Goal: Task Accomplishment & Management: Manage account settings

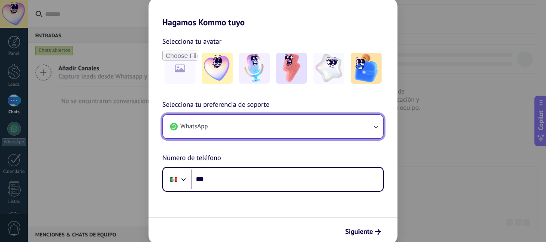
click at [319, 122] on button "WhatsApp" at bounding box center [273, 126] width 220 height 23
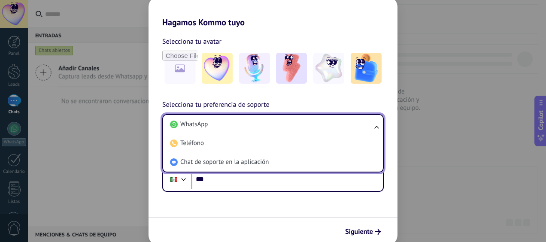
click at [319, 122] on li "WhatsApp" at bounding box center [272, 124] width 210 height 19
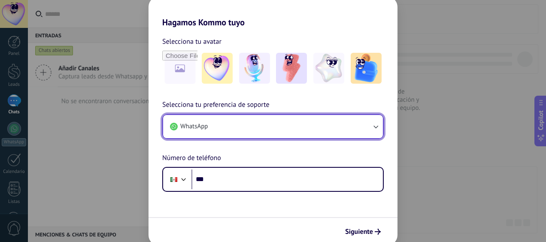
click at [319, 122] on button "WhatsApp" at bounding box center [273, 126] width 220 height 23
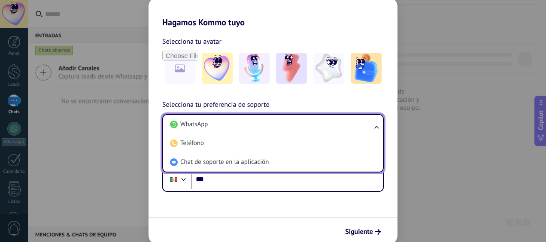
click at [319, 122] on li "WhatsApp" at bounding box center [272, 124] width 210 height 19
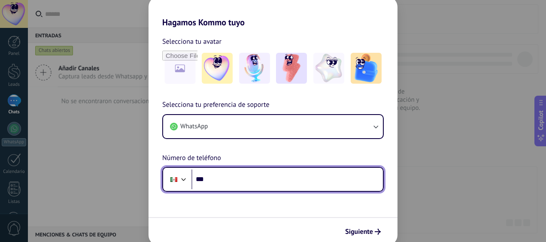
click at [230, 180] on input "***" at bounding box center [286, 180] width 191 height 20
type input "**********"
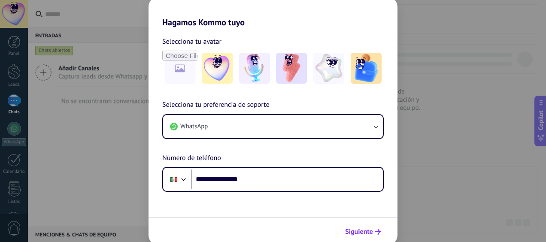
click at [361, 232] on span "Siguiente" at bounding box center [359, 232] width 28 height 6
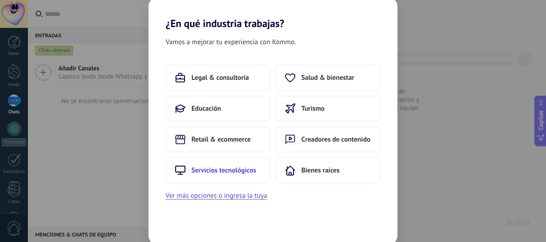
click at [258, 165] on button "Servicios tecnológicos" at bounding box center [218, 171] width 105 height 26
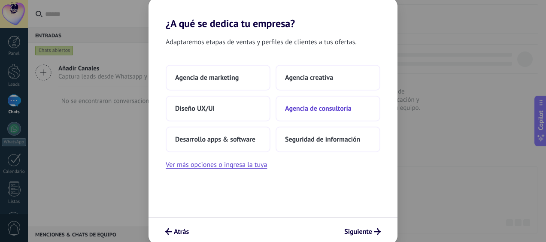
click at [315, 108] on span "Agencia de consultoría" at bounding box center [318, 108] width 67 height 9
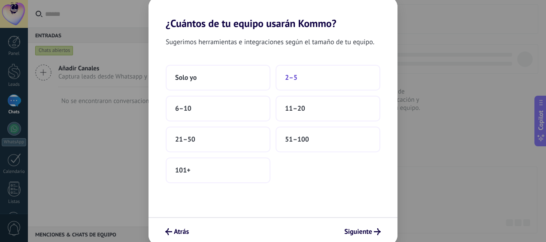
click at [294, 77] on span "2–5" at bounding box center [291, 77] width 12 height 9
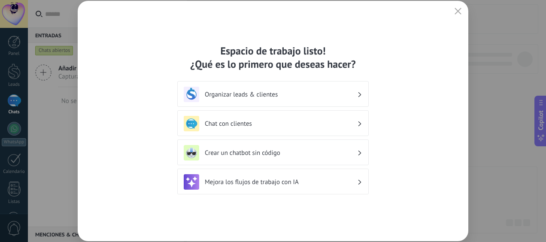
click at [350, 128] on div "Chat con clientes" at bounding box center [273, 123] width 179 height 15
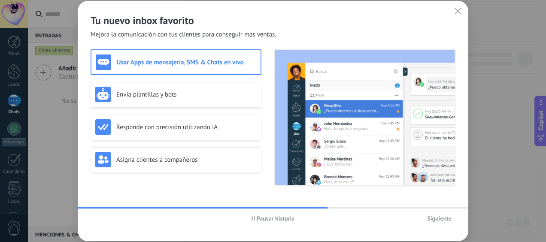
click at [442, 219] on span "Siguiente" at bounding box center [439, 219] width 24 height 6
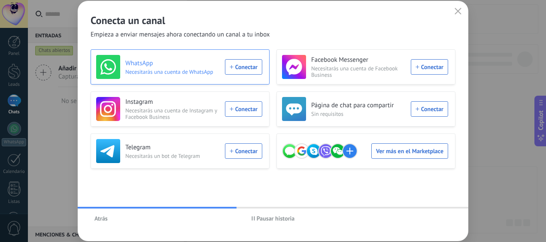
click at [249, 70] on div "WhatsApp Necesitarás una cuenta de WhatsApp Conectar" at bounding box center [179, 67] width 166 height 24
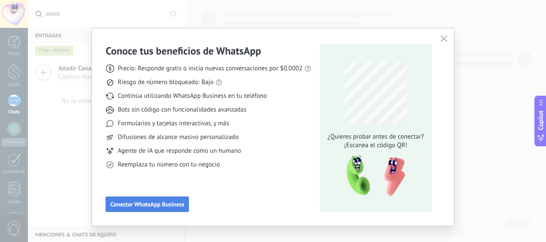
drag, startPoint x: 176, startPoint y: 208, endPoint x: 182, endPoint y: 204, distance: 7.3
click at [176, 208] on button "Conectar WhatsApp Business" at bounding box center [147, 204] width 83 height 15
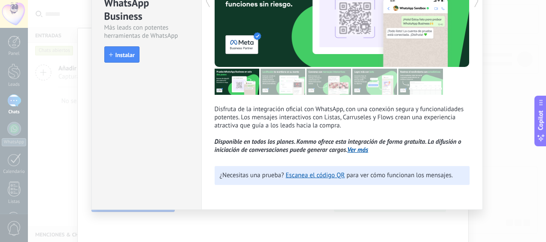
scroll to position [38, 0]
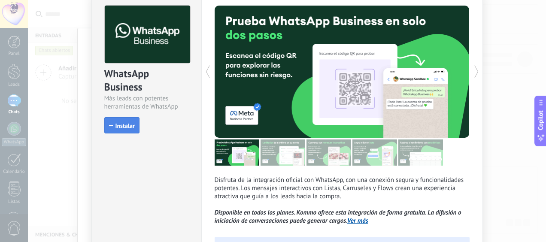
click at [132, 126] on span "Instalar" at bounding box center [124, 126] width 19 height 6
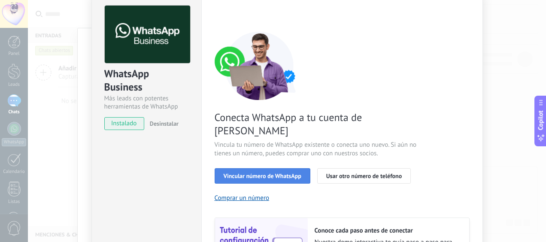
click at [289, 173] on span "Vincular número de WhatsApp" at bounding box center [263, 176] width 78 height 6
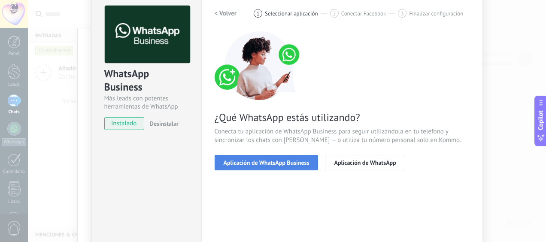
click at [295, 164] on span "Aplicación de WhatsApp Business" at bounding box center [267, 163] width 86 height 6
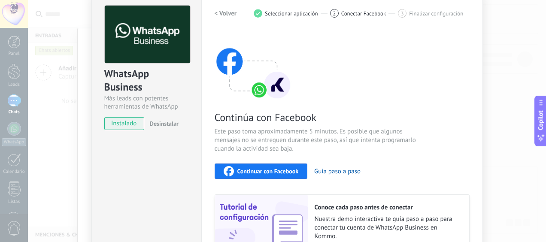
click at [277, 166] on button "Continuar con Facebook" at bounding box center [261, 171] width 93 height 15
click at [269, 167] on div "Continuar con Facebook" at bounding box center [261, 171] width 75 height 10
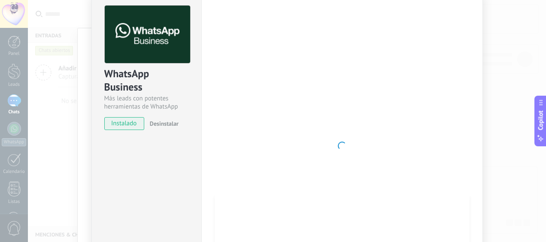
drag, startPoint x: 452, startPoint y: 76, endPoint x: 435, endPoint y: 59, distance: 23.7
click at [452, 76] on div at bounding box center [342, 146] width 255 height 281
click at [55, 106] on div "WhatsApp Business Más leads con potentes herramientas de WhatsApp instalado Des…" at bounding box center [287, 121] width 518 height 242
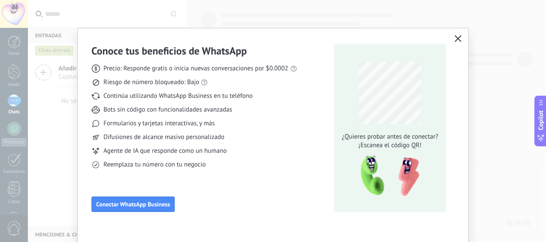
scroll to position [0, 0]
click at [64, 103] on div "Conoce tus beneficios de WhatsApp Precio: Responde gratis o inicia nuevas conve…" at bounding box center [273, 121] width 546 height 242
click at [455, 42] on span "button" at bounding box center [458, 39] width 7 height 8
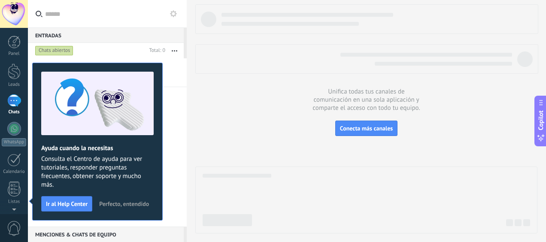
click at [54, 33] on div "Entradas 0" at bounding box center [106, 34] width 156 height 15
click at [57, 40] on div "Entradas 0" at bounding box center [106, 34] width 156 height 15
click at [57, 51] on div "Chats abiertos" at bounding box center [54, 51] width 38 height 10
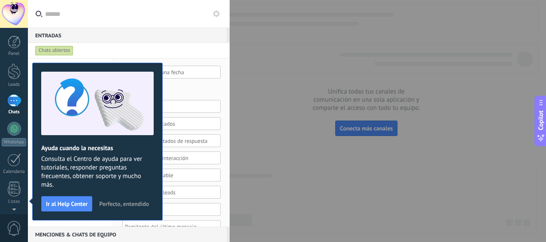
click at [130, 204] on span "Perfecto, entendido" at bounding box center [124, 204] width 50 height 6
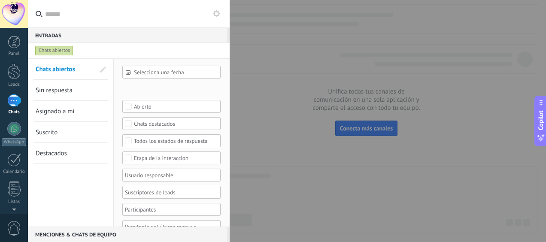
click at [217, 15] on use at bounding box center [216, 13] width 7 height 7
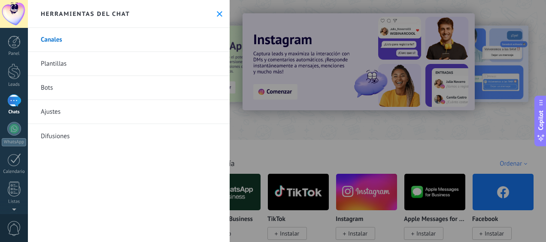
click at [222, 16] on div "Herramientas del chat" at bounding box center [129, 14] width 202 height 28
click at [217, 11] on icon at bounding box center [220, 14] width 6 height 6
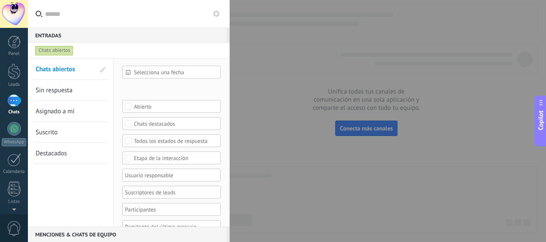
click at [297, 115] on div at bounding box center [273, 121] width 546 height 242
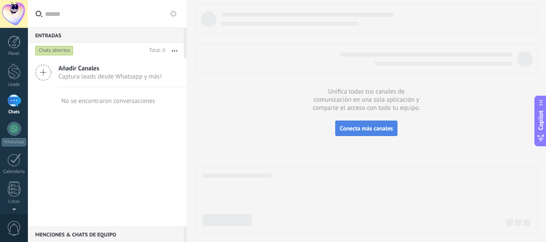
click at [353, 131] on span "Conecta más canales" at bounding box center [366, 129] width 53 height 8
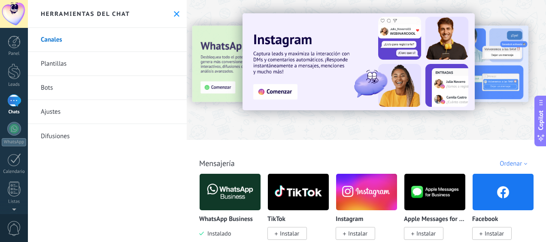
scroll to position [71, 0]
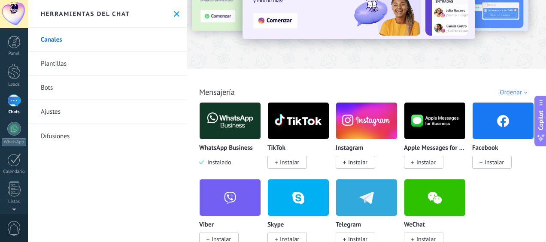
click at [301, 119] on img at bounding box center [298, 121] width 61 height 42
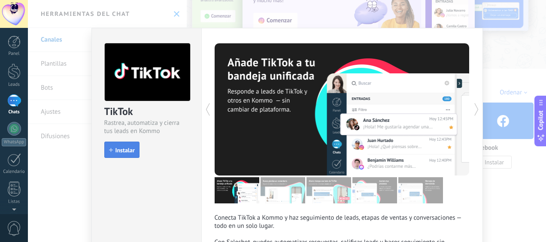
click at [131, 145] on button "Instalar" at bounding box center [121, 150] width 35 height 16
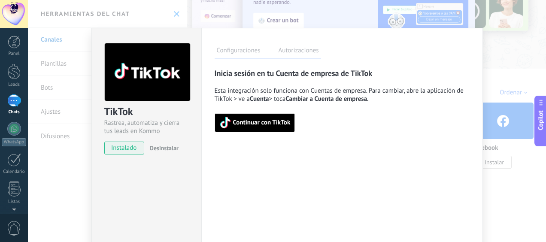
click at [258, 127] on span "Continuar con TikTok" at bounding box center [254, 123] width 71 height 12
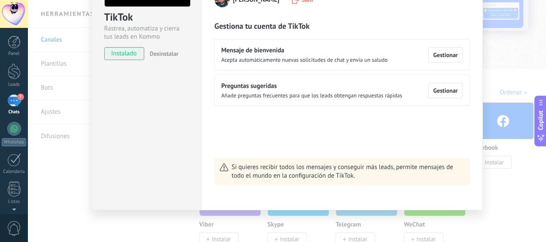
scroll to position [0, 0]
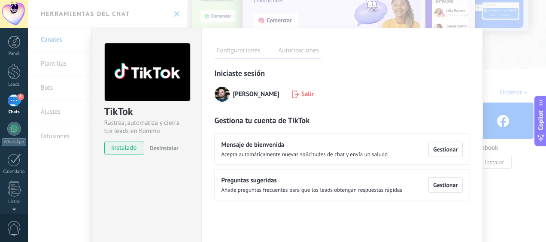
click at [511, 99] on div "TikTok Rastrea, automatiza y cierra tus leads en Kommo instalado Desinstalar Co…" at bounding box center [287, 121] width 518 height 242
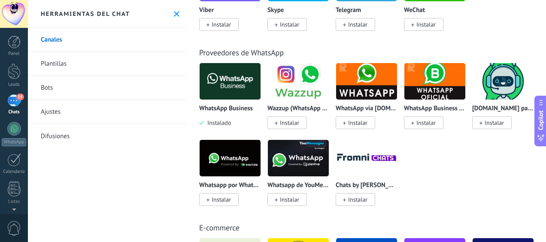
scroll to position [71, 0]
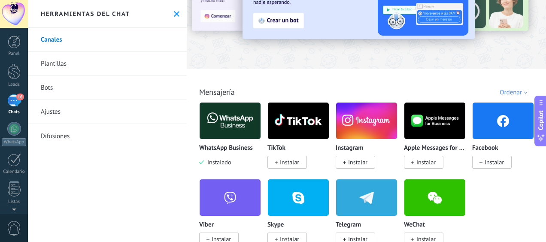
click at [442, 124] on img at bounding box center [434, 121] width 61 height 42
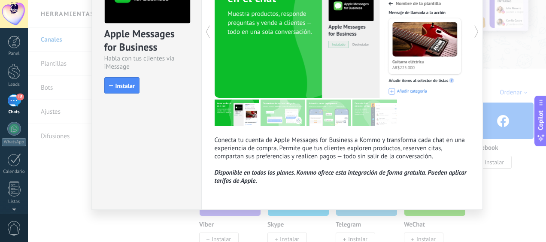
scroll to position [0, 0]
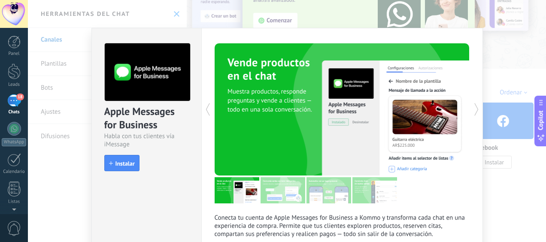
click at [492, 82] on div "Apple Messages for Business Habla con tus clientes vía iMessage install Instala…" at bounding box center [287, 121] width 518 height 242
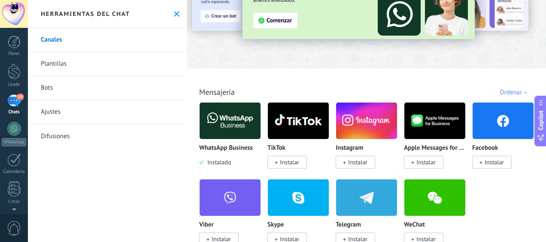
scroll to position [143, 0]
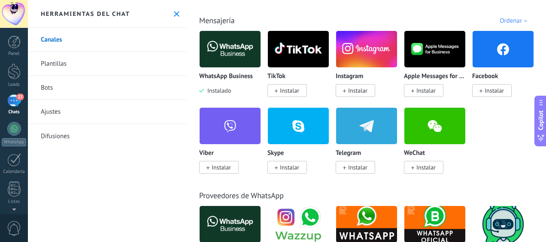
click at [224, 52] on img at bounding box center [230, 49] width 61 height 42
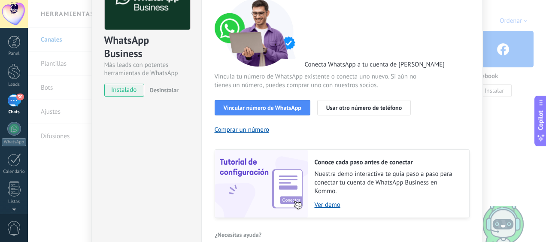
scroll to position [0, 0]
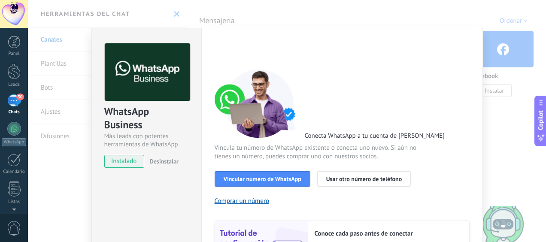
click at [50, 91] on div "WhatsApp Business Más leads con potentes herramientas de WhatsApp instalado Des…" at bounding box center [287, 121] width 518 height 242
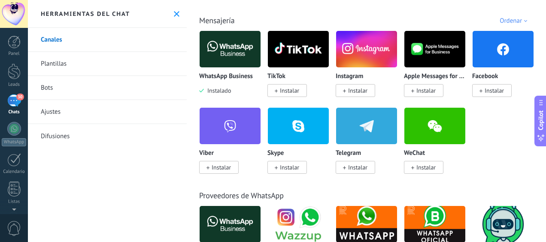
click at [68, 39] on link "Canales" at bounding box center [107, 40] width 159 height 24
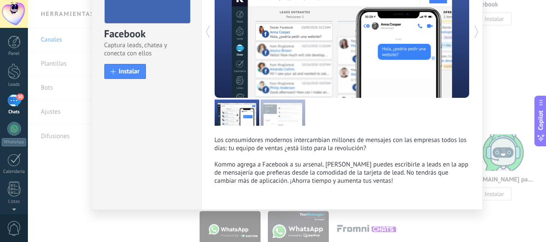
scroll to position [0, 0]
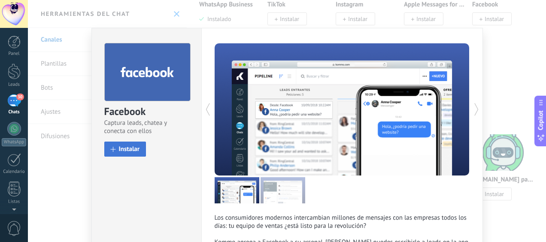
click at [137, 152] on span "Instalar" at bounding box center [129, 149] width 21 height 6
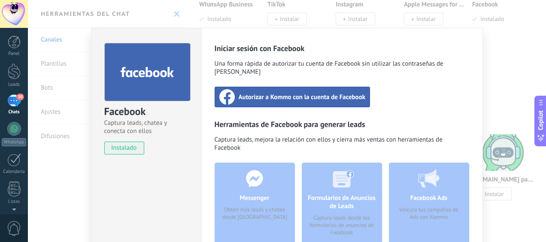
click at [291, 87] on div "Autorizar a Kommo con la cuenta de Facebook" at bounding box center [293, 97] width 156 height 21
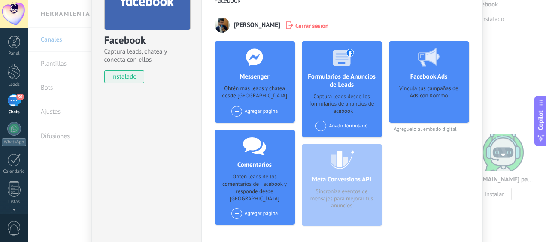
scroll to position [119, 0]
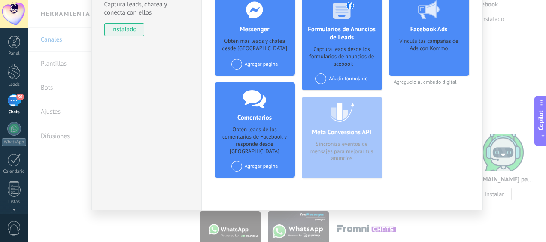
drag, startPoint x: 24, startPoint y: 100, endPoint x: 33, endPoint y: 92, distance: 12.5
click at [24, 100] on link "30 Chats" at bounding box center [14, 104] width 28 height 21
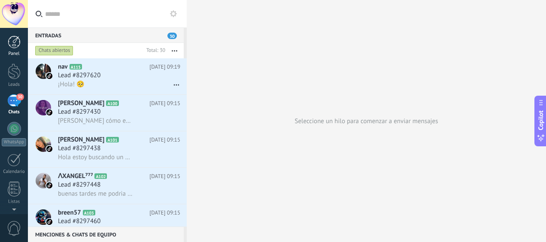
click at [14, 48] on div at bounding box center [14, 42] width 13 height 13
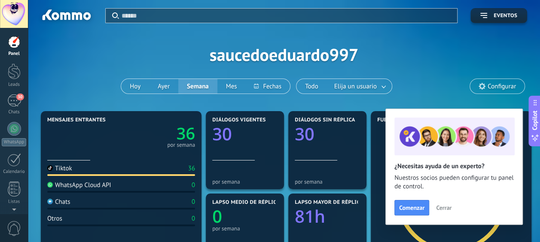
click at [16, 39] on div at bounding box center [14, 42] width 13 height 13
click at [20, 137] on link "WhatsApp" at bounding box center [14, 134] width 28 height 24
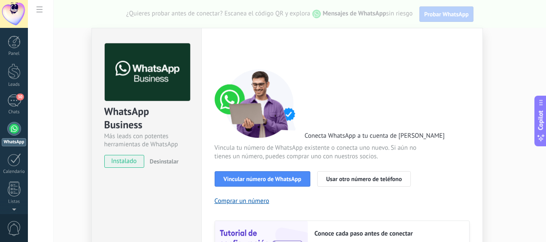
scroll to position [71, 0]
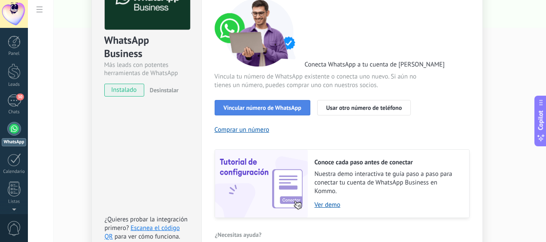
click at [283, 106] on span "Vincular número de WhatsApp" at bounding box center [263, 108] width 78 height 6
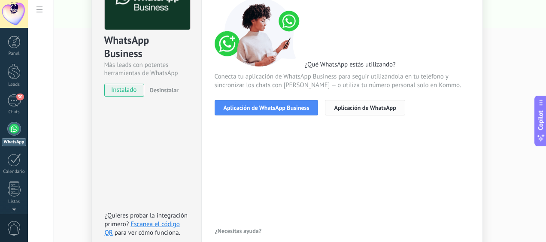
click at [354, 110] on span "Aplicación de WhatsApp" at bounding box center [365, 108] width 62 height 6
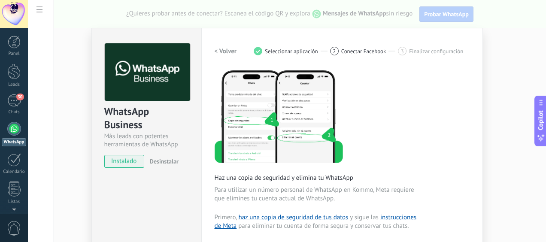
scroll to position [143, 0]
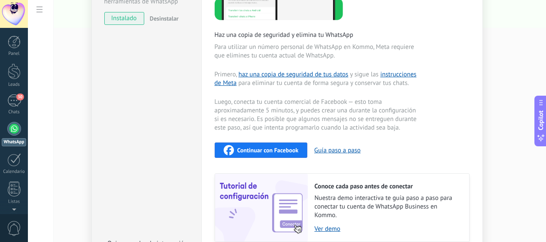
click at [278, 154] on div "Continuar con Facebook" at bounding box center [261, 150] width 75 height 10
click at [261, 149] on span "Continuar con Facebook" at bounding box center [267, 150] width 61 height 6
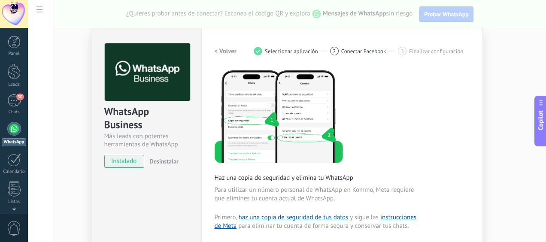
click at [212, 50] on div "Configuraciones Autorizaciones Esta pestaña registra a los usuarios que han con…" at bounding box center [342, 226] width 282 height 396
click at [228, 49] on h2 "< Volver" at bounding box center [226, 51] width 22 height 8
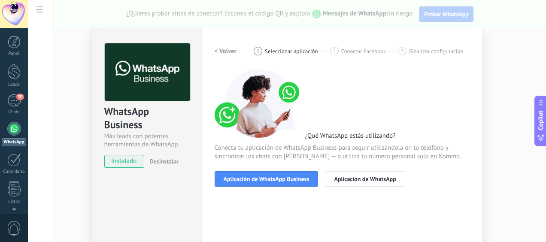
click at [230, 49] on h2 "< Volver" at bounding box center [226, 51] width 22 height 8
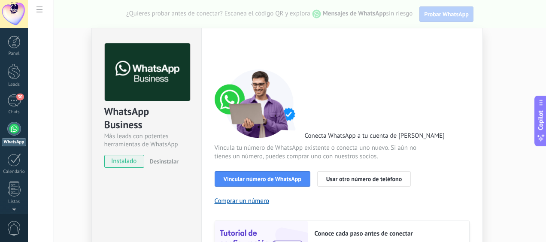
scroll to position [71, 0]
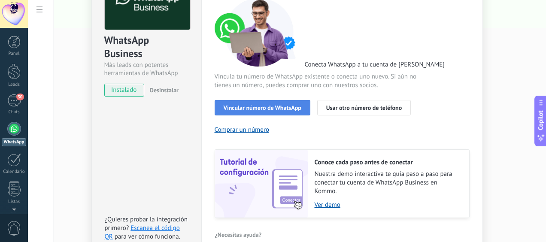
click at [278, 107] on span "Vincular número de WhatsApp" at bounding box center [263, 108] width 78 height 6
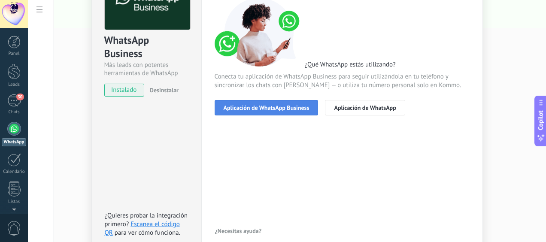
click at [274, 110] on span "Aplicación de WhatsApp Business" at bounding box center [267, 108] width 86 height 6
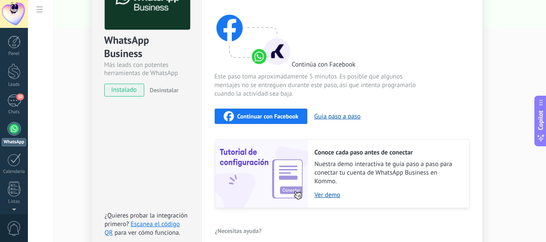
click at [261, 117] on span "Continuar con Facebook" at bounding box center [267, 116] width 61 height 6
click at [18, 134] on link "WhatsApp" at bounding box center [14, 134] width 28 height 24
click at [15, 129] on div at bounding box center [14, 129] width 14 height 14
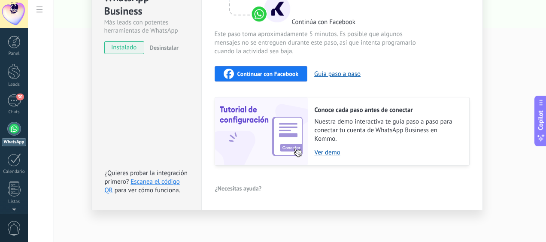
scroll to position [0, 0]
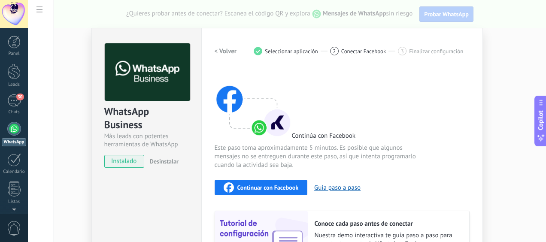
click at [101, 12] on div "WhatsApp Business Más leads con potentes herramientas de WhatsApp instalado Des…" at bounding box center [287, 121] width 518 height 242
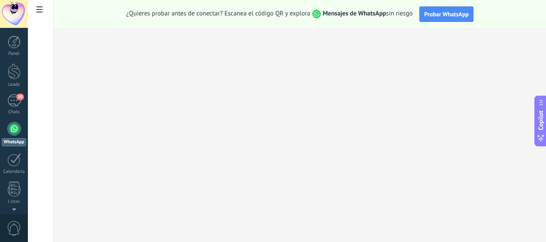
click at [22, 135] on link "WhatsApp" at bounding box center [14, 134] width 28 height 24
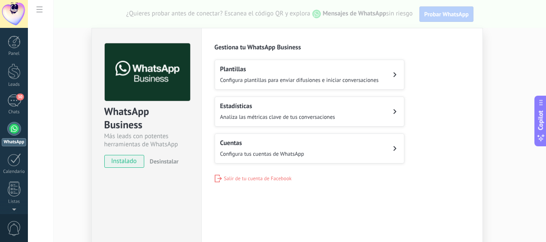
click at [525, 56] on div "WhatsApp Business Más leads con potentes herramientas de WhatsApp instalado Des…" at bounding box center [287, 121] width 518 height 242
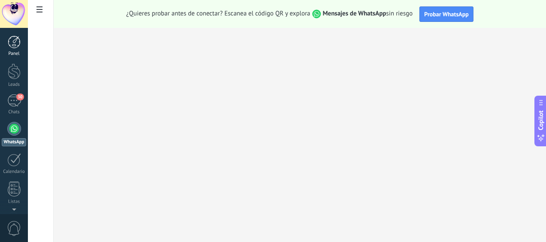
click at [15, 49] on link "Panel" at bounding box center [14, 46] width 28 height 21
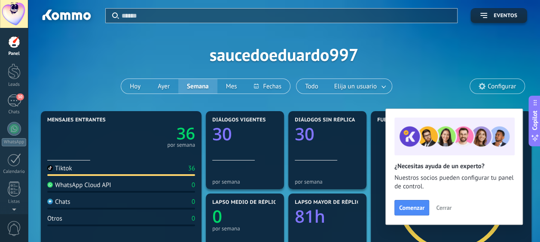
click at [444, 208] on span "Cerrar" at bounding box center [443, 208] width 15 height 6
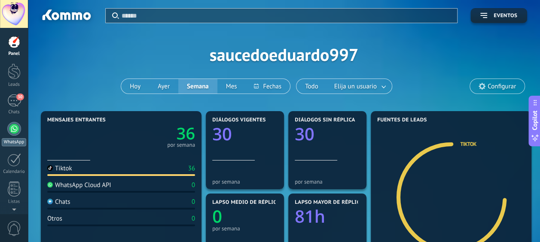
click at [14, 133] on div at bounding box center [14, 129] width 14 height 14
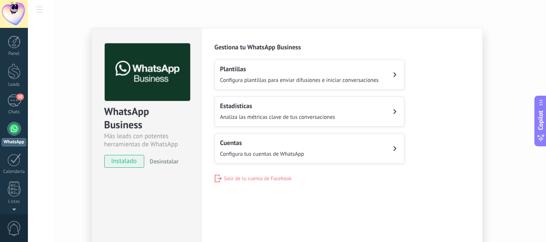
scroll to position [71, 0]
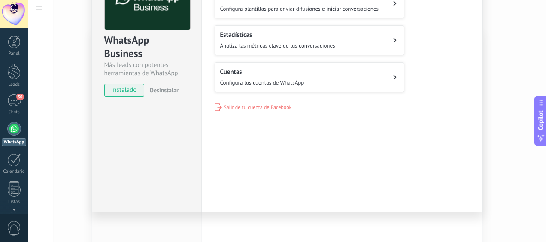
click at [343, 76] on button "Cuentas Configura tus cuentas de WhatsApp" at bounding box center [310, 77] width 190 height 30
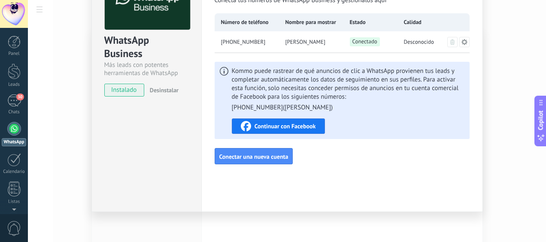
click at [315, 127] on button "Continuar con Facebook" at bounding box center [278, 126] width 93 height 15
click at [17, 103] on div "30" at bounding box center [14, 100] width 14 height 12
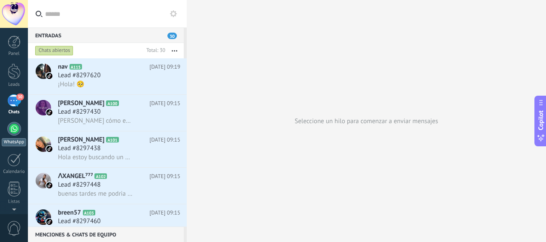
click at [22, 126] on link "WhatsApp" at bounding box center [14, 134] width 28 height 24
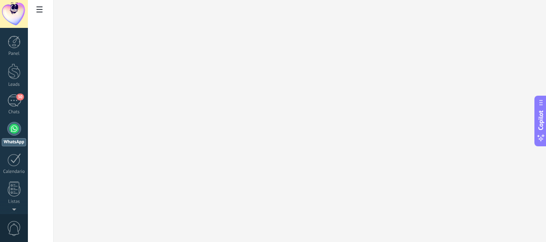
drag, startPoint x: 15, startPoint y: 50, endPoint x: 55, endPoint y: 71, distance: 45.9
click at [15, 50] on link "Panel" at bounding box center [14, 46] width 28 height 21
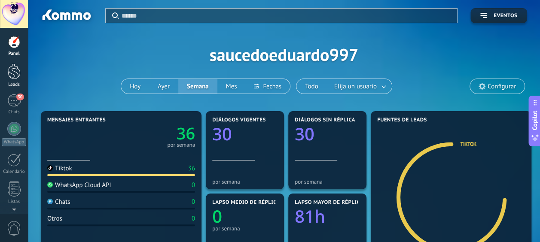
click at [12, 71] on div at bounding box center [14, 72] width 13 height 16
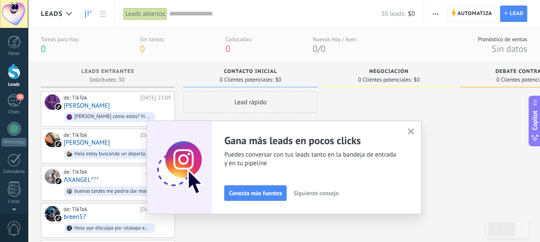
drag, startPoint x: 11, startPoint y: 50, endPoint x: 36, endPoint y: 52, distance: 25.0
click at [11, 50] on link "Panel" at bounding box center [14, 46] width 28 height 21
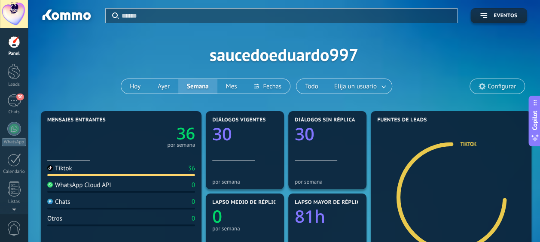
click at [493, 79] on span "Configurar" at bounding box center [497, 86] width 55 height 15
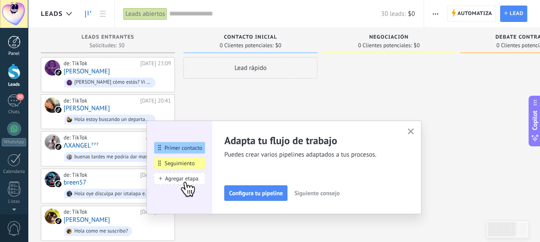
click at [7, 52] on div "Panel" at bounding box center [14, 54] width 25 height 6
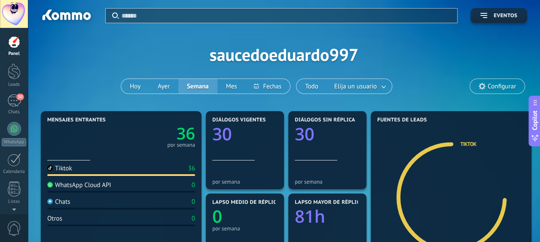
scroll to position [71, 0]
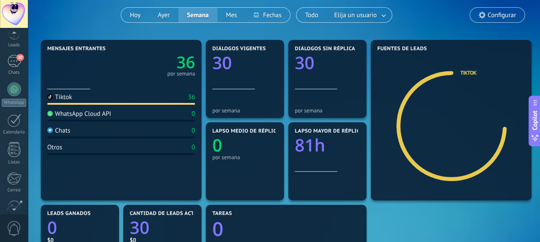
click at [15, 210] on div at bounding box center [14, 207] width 28 height 13
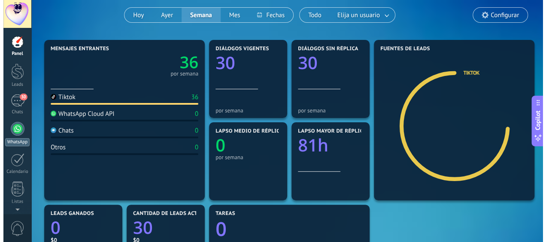
scroll to position [0, 0]
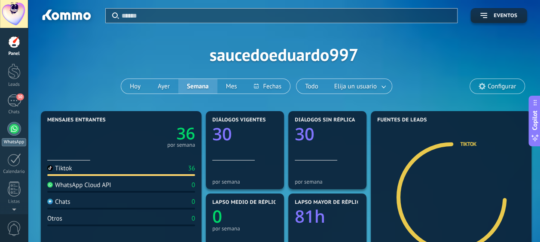
click at [19, 128] on div at bounding box center [14, 129] width 14 height 14
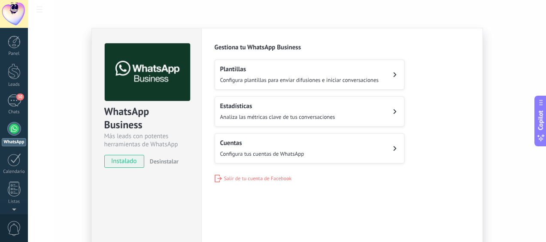
click at [328, 113] on span "Analiza las métricas clave de tus conversaciones" at bounding box center [277, 116] width 115 height 7
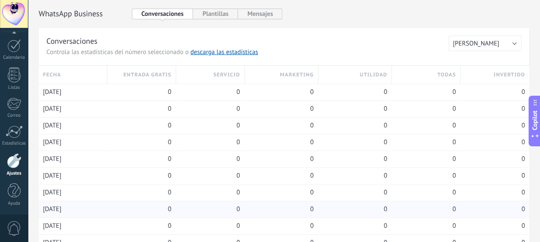
scroll to position [71, 0]
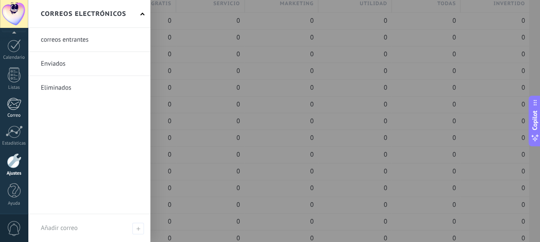
click at [18, 108] on div at bounding box center [14, 103] width 14 height 13
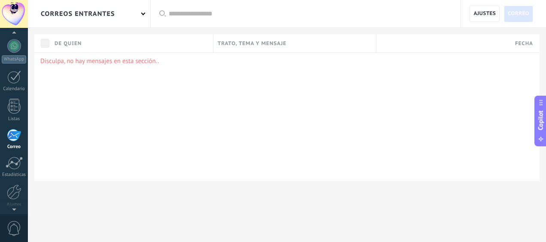
click at [148, 19] on div "correos entrantes" at bounding box center [89, 13] width 122 height 27
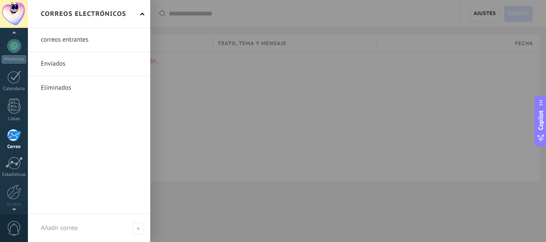
click at [146, 18] on div "Correos electrónicos" at bounding box center [89, 14] width 122 height 28
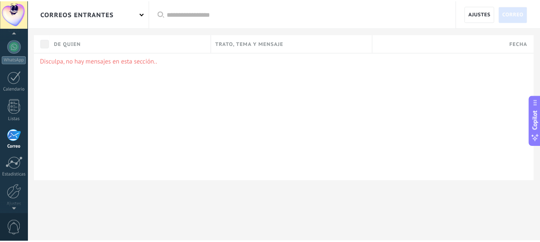
scroll to position [11, 0]
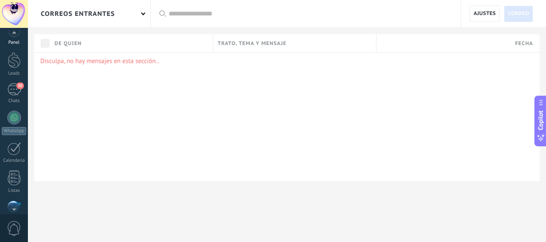
click at [19, 44] on div "Panel" at bounding box center [14, 43] width 25 height 6
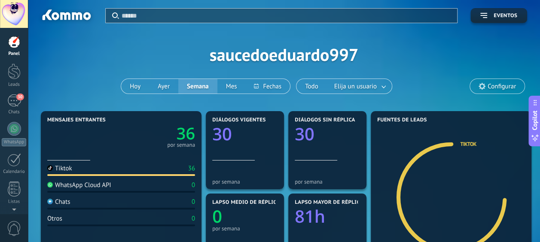
click at [508, 90] on span "Configurar" at bounding box center [497, 86] width 55 height 15
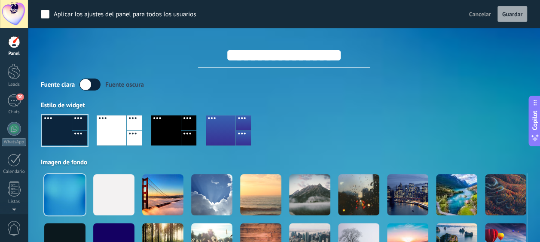
click at [12, 43] on div at bounding box center [14, 42] width 13 height 13
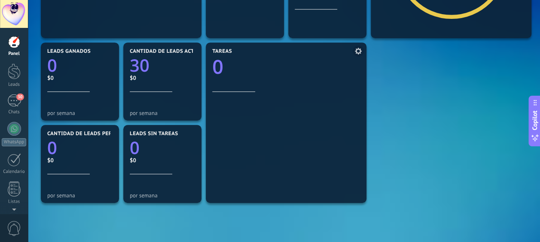
scroll to position [162, 0]
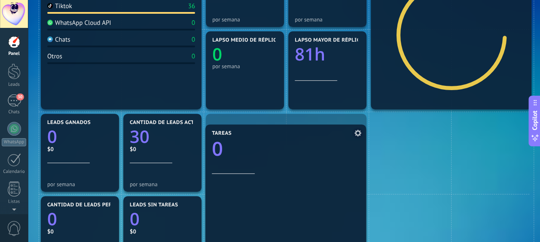
drag, startPoint x: 261, startPoint y: 145, endPoint x: 261, endPoint y: 155, distance: 10.7
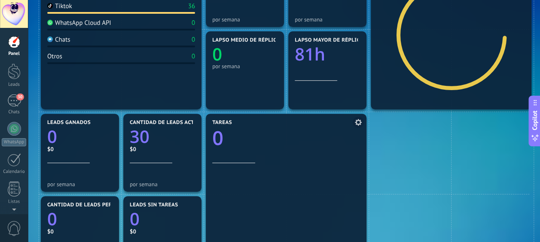
scroll to position [0, 0]
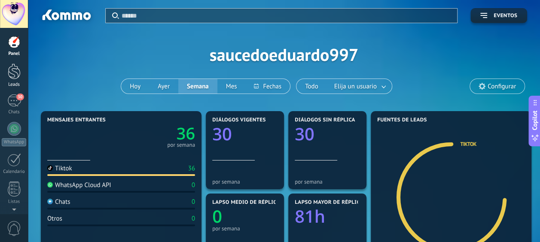
click at [18, 72] on div at bounding box center [14, 72] width 13 height 16
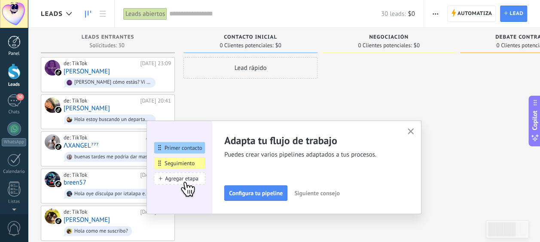
click at [14, 42] on div at bounding box center [14, 42] width 13 height 13
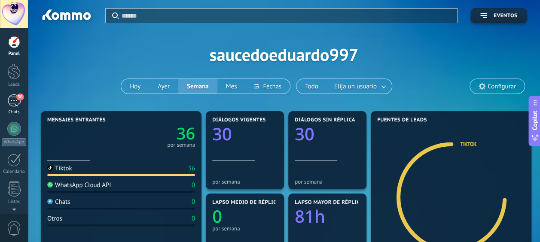
click at [13, 100] on div "30" at bounding box center [14, 100] width 14 height 12
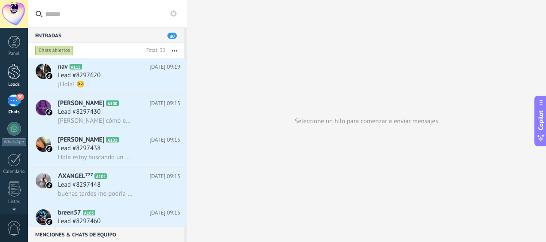
click at [13, 75] on div at bounding box center [14, 72] width 13 height 16
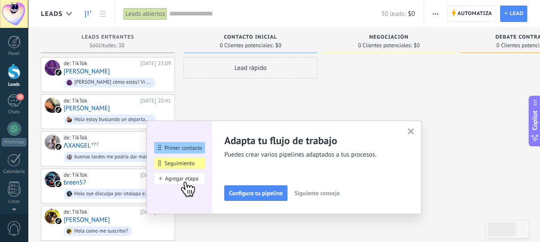
click at [414, 134] on icon "button" at bounding box center [410, 131] width 6 height 6
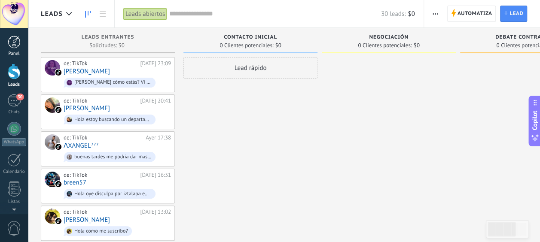
click at [12, 47] on div at bounding box center [14, 42] width 13 height 13
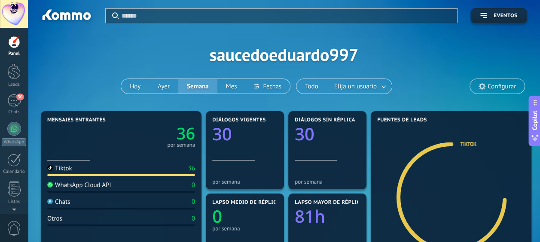
click at [22, 13] on div at bounding box center [14, 14] width 28 height 28
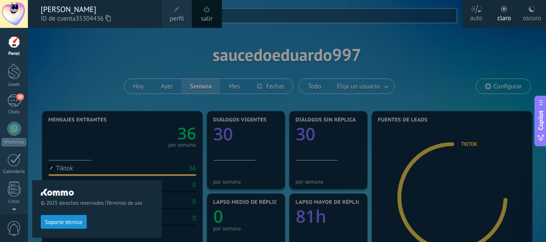
click at [172, 57] on div at bounding box center [301, 121] width 546 height 242
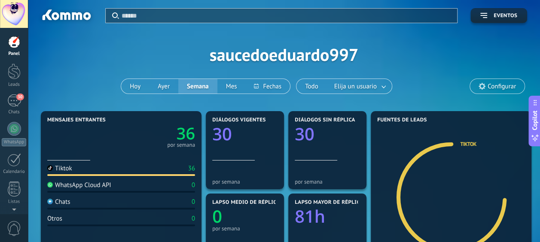
click at [82, 18] on div at bounding box center [65, 16] width 55 height 15
click at [215, 18] on input "text" at bounding box center [287, 15] width 330 height 9
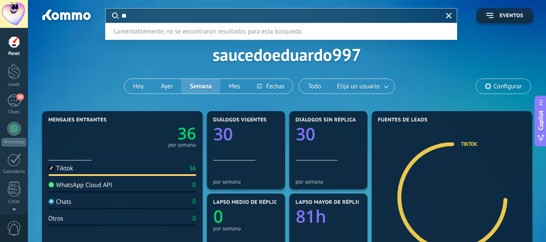
type input "*"
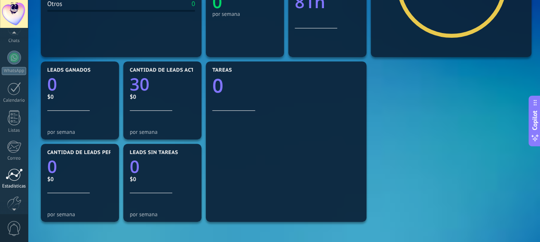
scroll to position [114, 0]
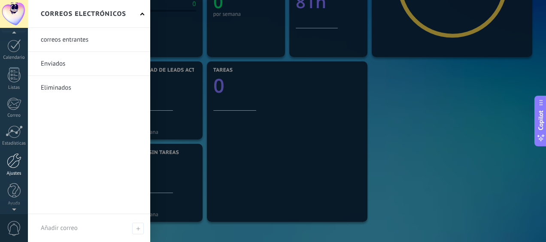
click at [20, 173] on div "Ajustes" at bounding box center [14, 174] width 25 height 6
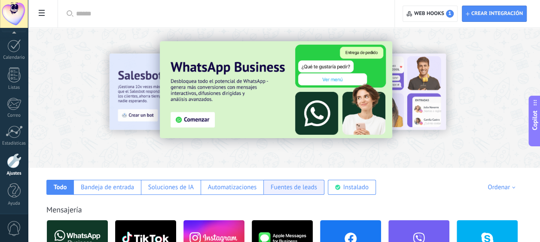
click at [286, 186] on div "Fuentes de leads" at bounding box center [293, 187] width 46 height 8
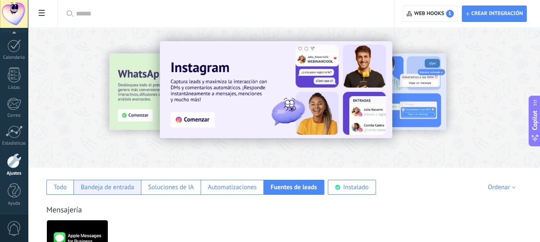
click at [129, 185] on div "Bandeja de entrada" at bounding box center [107, 187] width 53 height 8
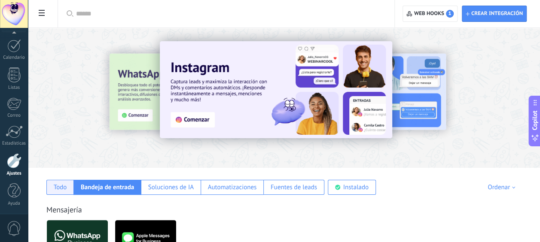
click at [60, 187] on div "Todo" at bounding box center [60, 187] width 13 height 8
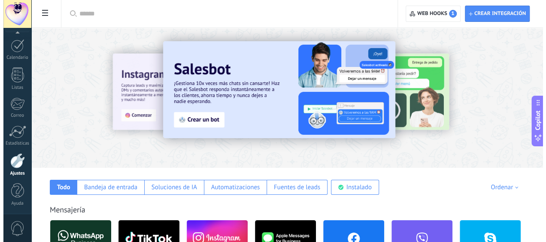
scroll to position [143, 0]
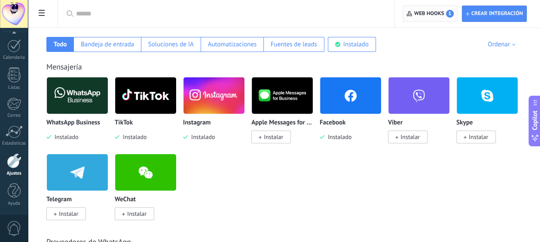
click at [438, 16] on span "Web hooks 1" at bounding box center [434, 14] width 40 height 8
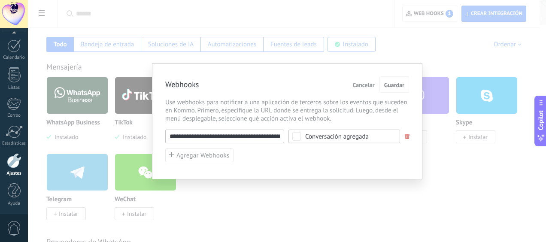
click at [278, 202] on div "**********" at bounding box center [287, 121] width 518 height 242
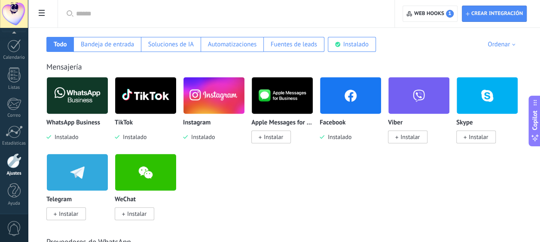
click at [207, 93] on img at bounding box center [213, 96] width 61 height 42
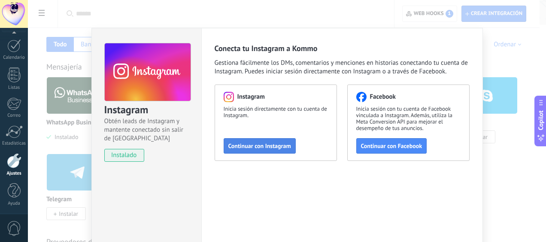
click at [272, 146] on span "Continuar con Instagram" at bounding box center [259, 146] width 63 height 6
click at [274, 152] on button "Continuar con Instagram" at bounding box center [260, 145] width 72 height 15
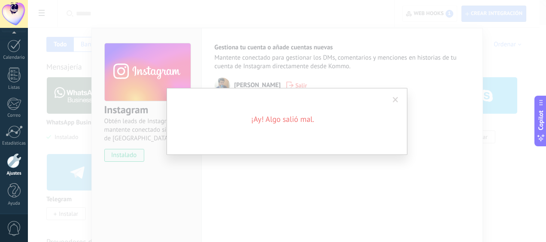
click at [398, 100] on span at bounding box center [396, 100] width 6 height 6
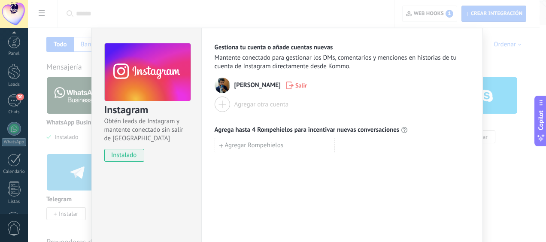
scroll to position [114, 0]
click at [514, 59] on div "Instagram Obtén leads de Instagram y mantente conectado sin salir de Kommo inst…" at bounding box center [287, 121] width 518 height 242
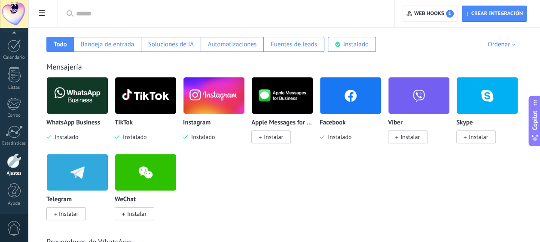
click at [356, 99] on img at bounding box center [350, 96] width 61 height 42
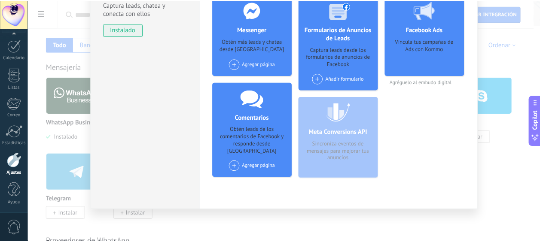
scroll to position [0, 0]
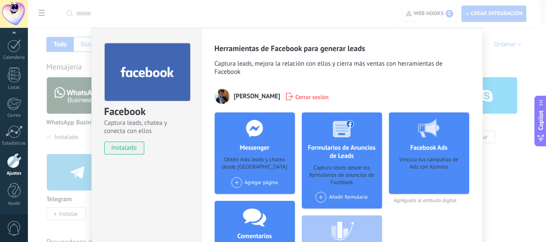
click at [356, 14] on div "Facebook Captura leads, chatea y conecta con ellos instalado Desinstalar Herram…" at bounding box center [287, 121] width 518 height 242
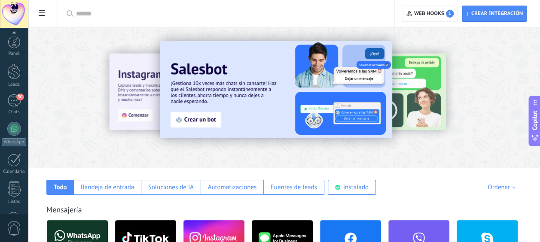
scroll to position [114, 0]
click at [12, 161] on div at bounding box center [14, 160] width 15 height 15
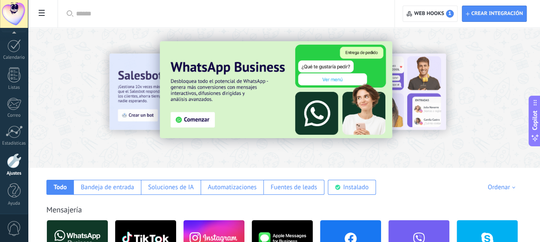
scroll to position [71, 0]
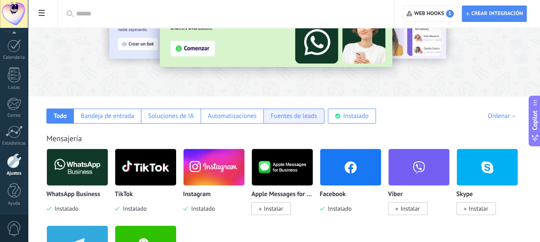
click at [286, 115] on div "Fuentes de leads" at bounding box center [293, 116] width 46 height 8
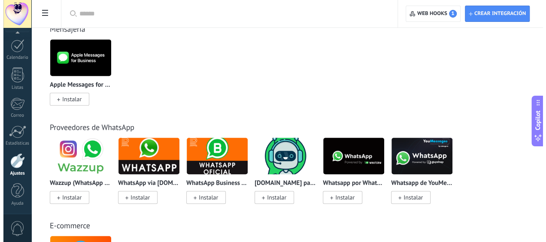
scroll to position [0, 0]
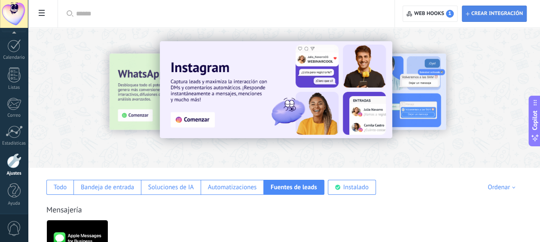
click at [504, 10] on span "Crear integración" at bounding box center [497, 13] width 52 height 7
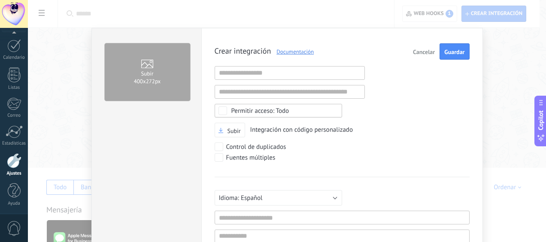
click at [286, 50] on link "Documentación" at bounding box center [292, 51] width 43 height 7
click at [59, 56] on div "Subir 400х272px Crear integración Documentación Cancelar Guardar URL inválida U…" at bounding box center [287, 121] width 518 height 242
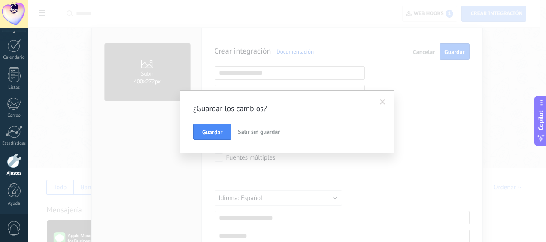
click at [254, 129] on span "Salir sin guardar" at bounding box center [259, 132] width 42 height 8
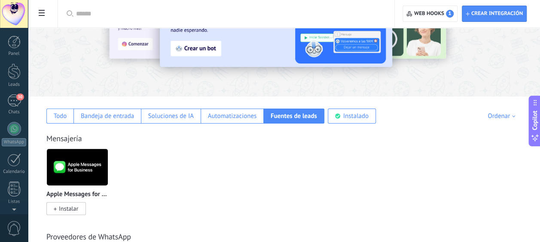
scroll to position [114, 0]
click at [14, 164] on div at bounding box center [14, 160] width 15 height 15
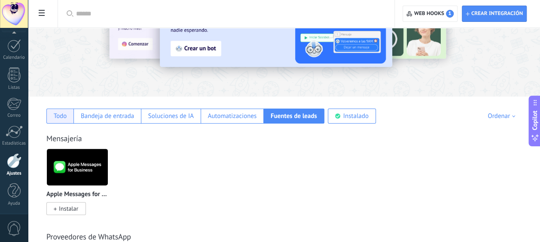
click at [64, 113] on div "Todo" at bounding box center [60, 116] width 13 height 8
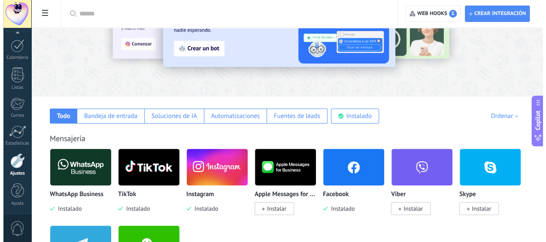
scroll to position [143, 0]
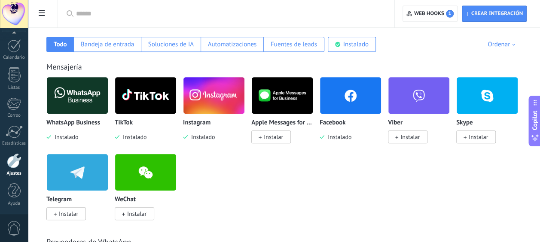
click at [354, 97] on img at bounding box center [350, 96] width 61 height 42
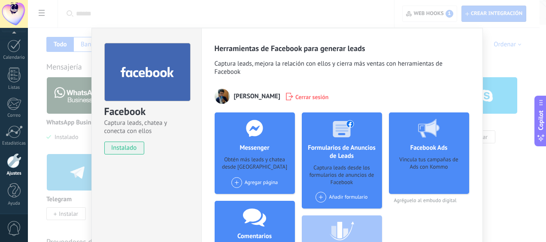
scroll to position [71, 0]
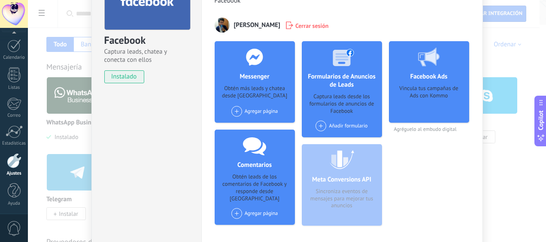
click at [502, 53] on div "Facebook Captura leads, chatea y conecta con ellos instalado Desinstalar Herram…" at bounding box center [287, 121] width 518 height 242
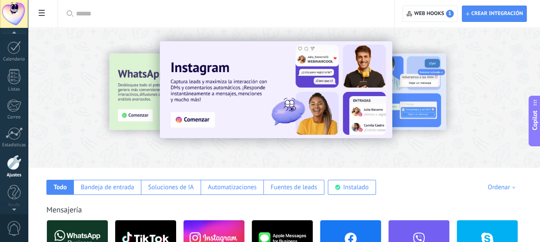
scroll to position [114, 0]
click at [436, 98] on div at bounding box center [496, 97] width 193 height 77
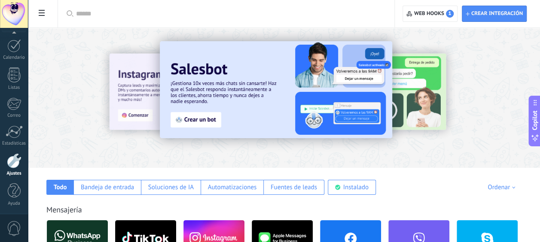
click at [425, 105] on div at bounding box center [496, 97] width 193 height 77
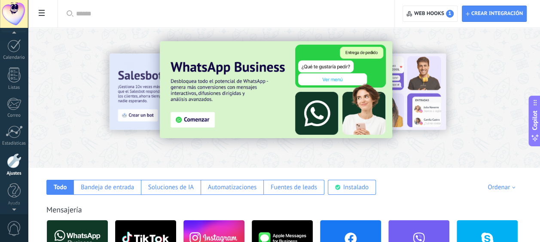
scroll to position [43, 0]
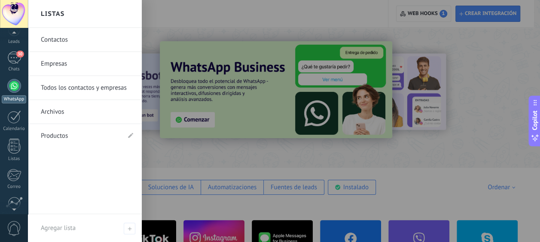
click at [18, 85] on div at bounding box center [14, 86] width 14 height 14
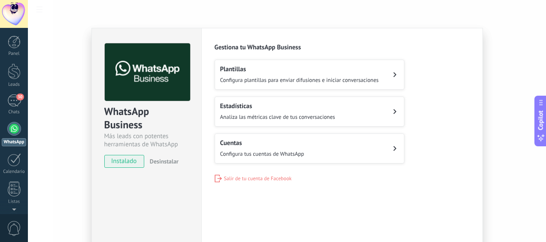
click at [377, 151] on button "Cuentas Configura tus cuentas de WhatsApp" at bounding box center [310, 149] width 190 height 30
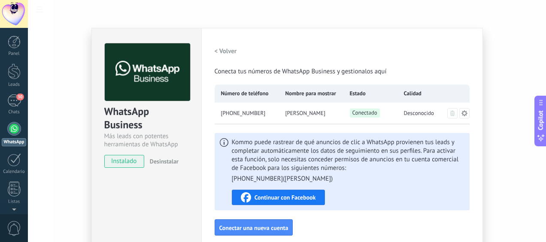
click at [462, 116] on icon at bounding box center [464, 113] width 7 height 7
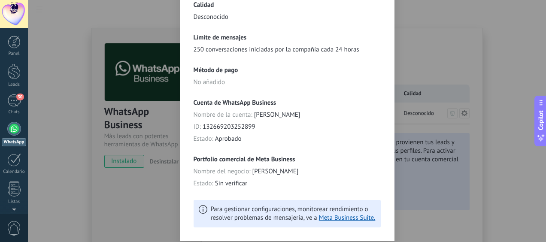
scroll to position [241, 0]
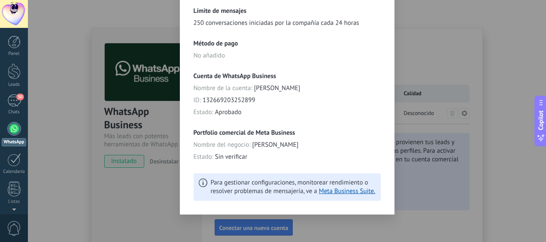
click at [458, 71] on div "**********" at bounding box center [287, 121] width 518 height 242
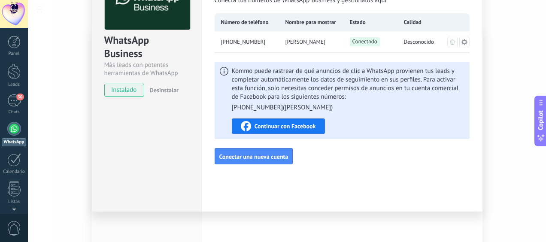
scroll to position [0, 0]
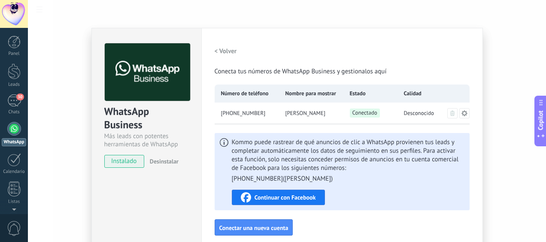
click at [221, 49] on h2 "< Volver" at bounding box center [226, 51] width 22 height 8
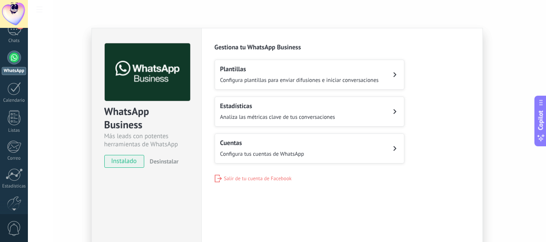
scroll to position [114, 0]
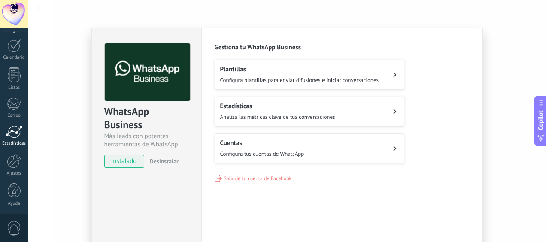
click at [16, 138] on link "Estadísticas" at bounding box center [14, 135] width 28 height 21
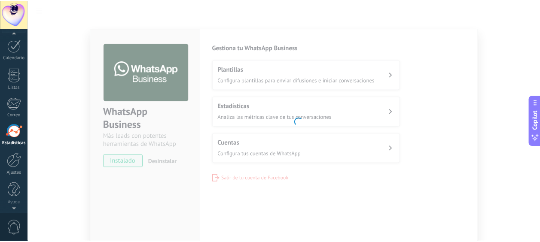
scroll to position [111, 0]
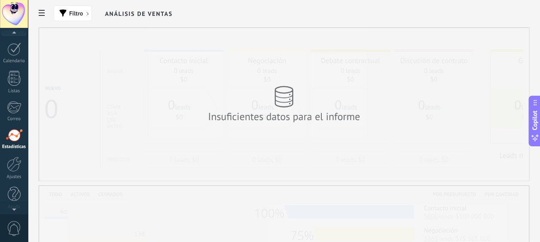
click at [261, 143] on div "Insuficientes datos para el informe" at bounding box center [283, 104] width 489 height 153
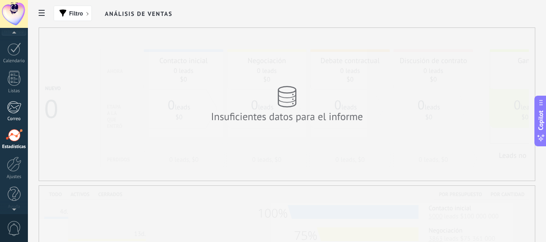
click at [18, 117] on div "Correo" at bounding box center [14, 119] width 25 height 6
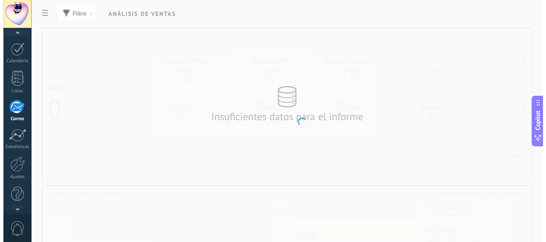
scroll to position [83, 0]
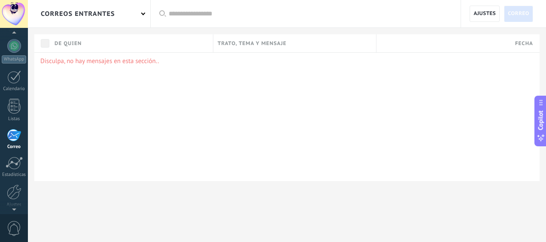
click at [144, 15] on div "correos entrantes" at bounding box center [89, 13] width 122 height 27
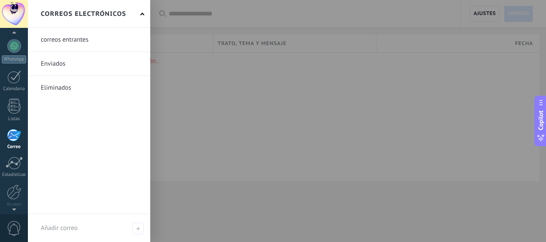
click at [138, 8] on div "Correos electrónicos" at bounding box center [89, 14] width 122 height 28
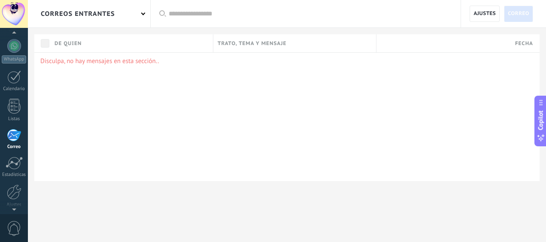
click at [138, 7] on div "correos entrantes" at bounding box center [89, 13] width 122 height 27
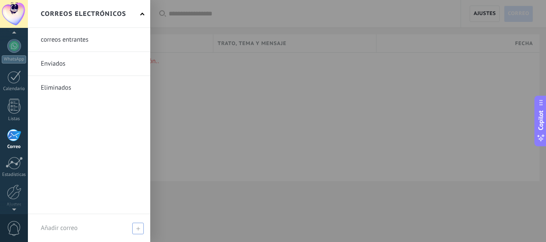
click at [73, 228] on span "Añadir correo" at bounding box center [59, 228] width 37 height 8
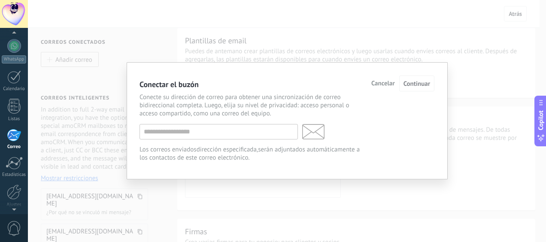
scroll to position [157, 0]
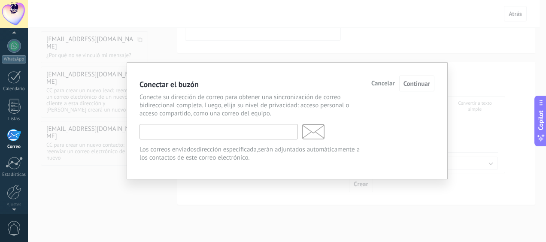
click at [202, 127] on input "text" at bounding box center [219, 131] width 158 height 15
type input "*"
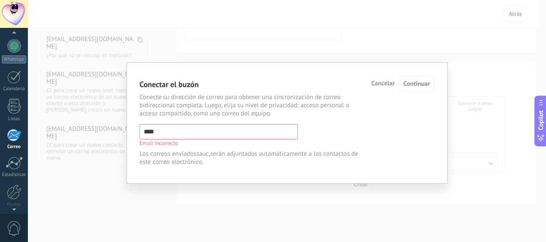
type input "**********"
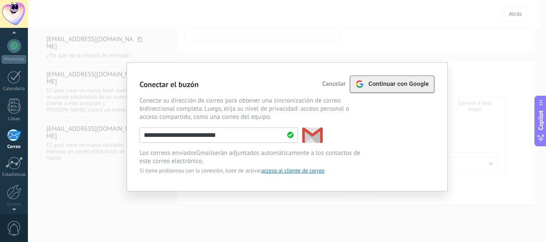
click at [389, 86] on span "Continuar con Google" at bounding box center [398, 84] width 61 height 7
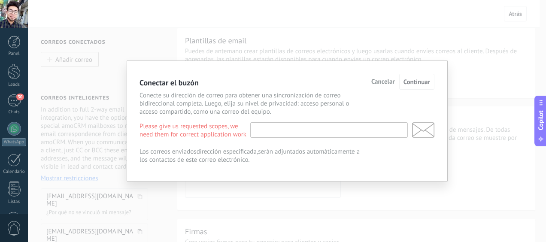
click at [297, 131] on input "text" at bounding box center [329, 129] width 158 height 15
type input "**********"
click at [417, 86] on span "Continuar" at bounding box center [417, 82] width 27 height 8
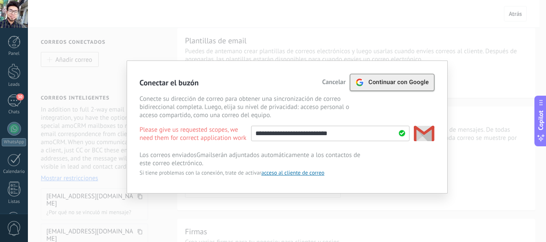
click at [382, 87] on div "Continuar con Google" at bounding box center [392, 82] width 73 height 16
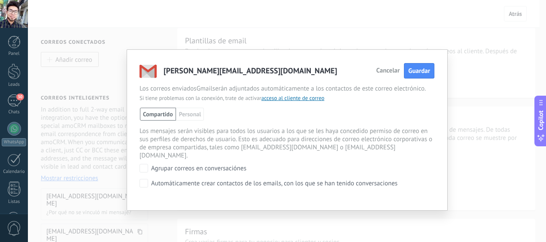
drag, startPoint x: 421, startPoint y: 75, endPoint x: 389, endPoint y: 94, distance: 37.0
click at [421, 75] on span "Guardar" at bounding box center [419, 71] width 22 height 8
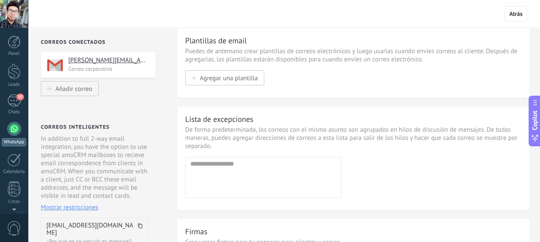
scroll to position [71, 0]
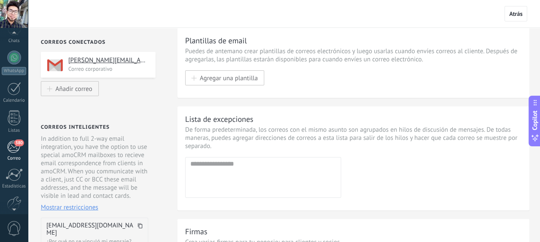
click at [18, 148] on div "380" at bounding box center [14, 146] width 14 height 13
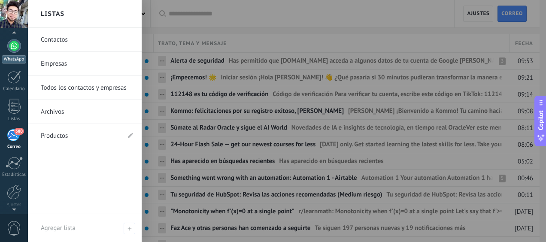
scroll to position [11, 0]
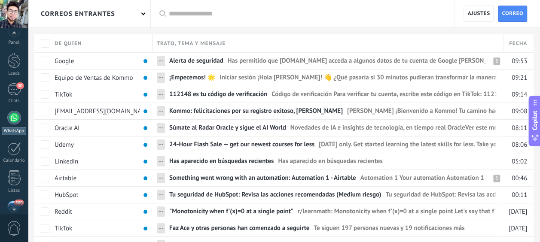
click at [19, 119] on div at bounding box center [14, 118] width 14 height 14
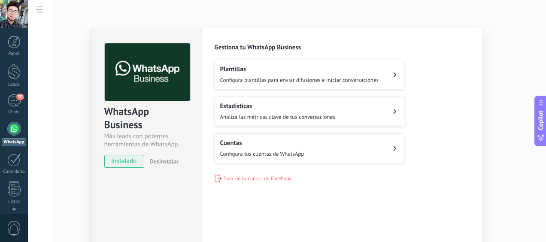
click at [385, 77] on button "Plantillas Configura plantillas para enviar difusiones e iniciar conversaciones" at bounding box center [310, 75] width 190 height 30
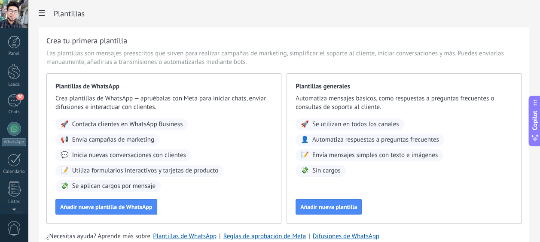
drag, startPoint x: 20, startPoint y: 135, endPoint x: 38, endPoint y: 136, distance: 17.6
click at [20, 135] on link "WhatsApp" at bounding box center [14, 134] width 28 height 24
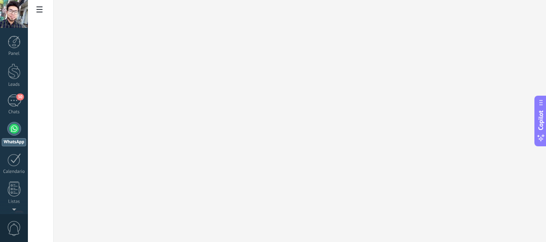
click at [11, 134] on div at bounding box center [14, 129] width 14 height 14
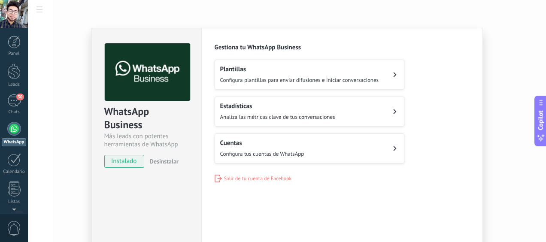
click at [302, 147] on button "Cuentas Configura tus cuentas de WhatsApp" at bounding box center [310, 149] width 190 height 30
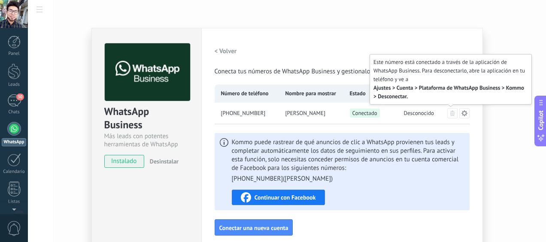
click at [450, 116] on button at bounding box center [452, 113] width 10 height 10
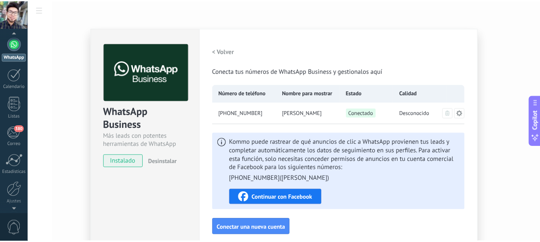
scroll to position [114, 0]
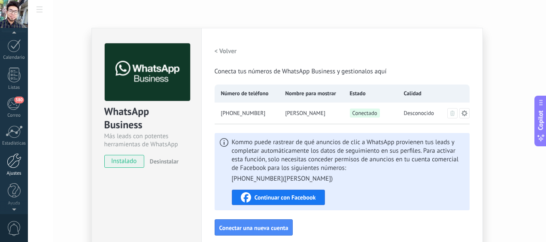
click at [9, 173] on div "Ajustes" at bounding box center [14, 174] width 25 height 6
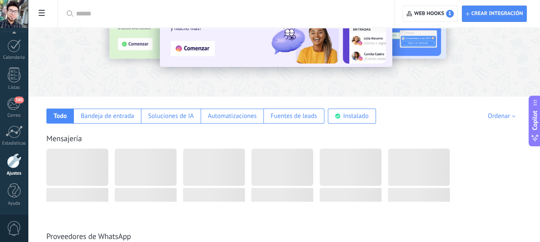
scroll to position [143, 0]
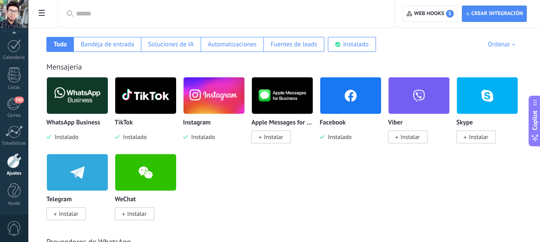
click at [75, 103] on img at bounding box center [77, 96] width 61 height 42
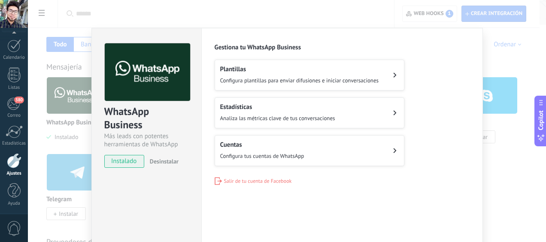
click at [297, 152] on span "Configura tus cuentas de WhatsApp" at bounding box center [262, 156] width 84 height 9
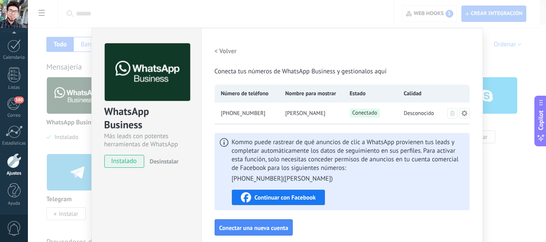
click at [516, 37] on div "WhatsApp Business Más leads con potentes herramientas de WhatsApp instalado Des…" at bounding box center [287, 121] width 518 height 242
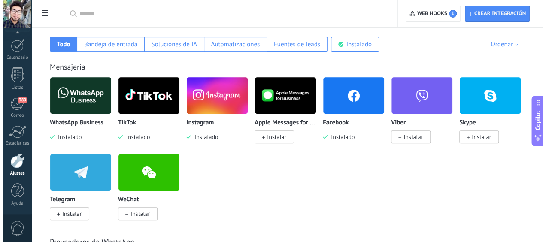
scroll to position [0, 0]
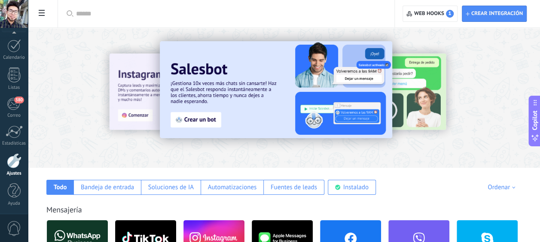
click at [46, 13] on span at bounding box center [41, 14] width 15 height 17
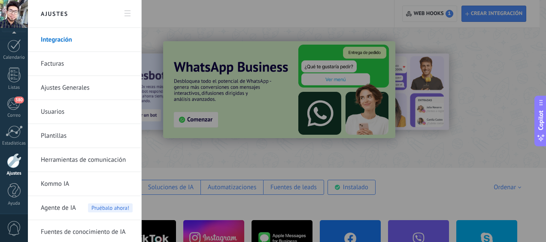
click at [79, 91] on link "Ajustes Generales" at bounding box center [87, 88] width 92 height 24
